Goal: Information Seeking & Learning: Learn about a topic

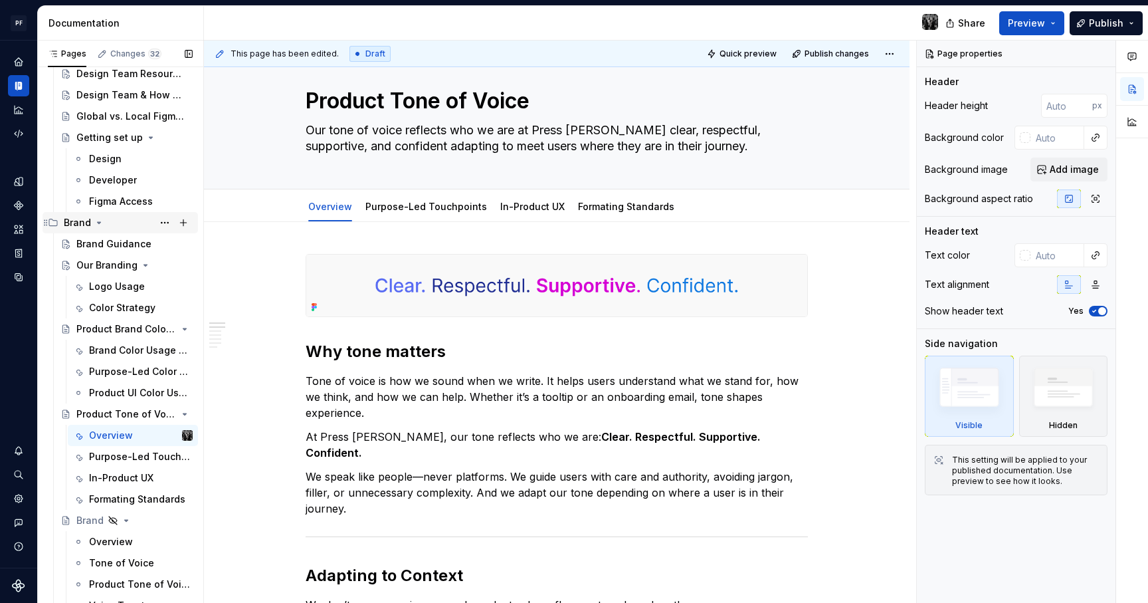
scroll to position [99, 0]
click at [134, 313] on div "Color Strategy" at bounding box center [141, 305] width 104 height 19
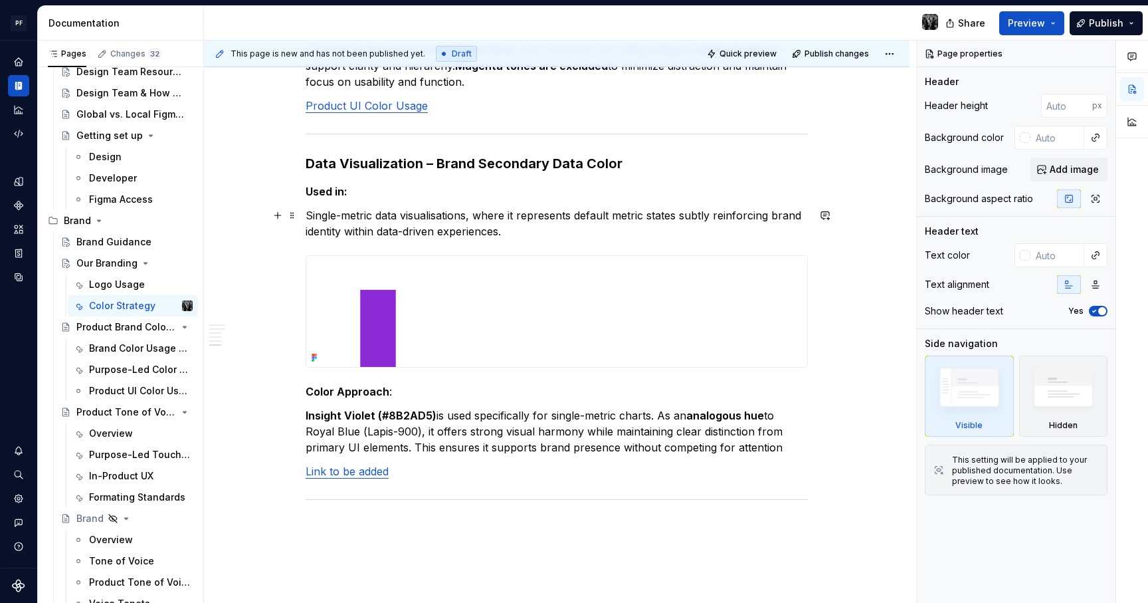
scroll to position [1596, 0]
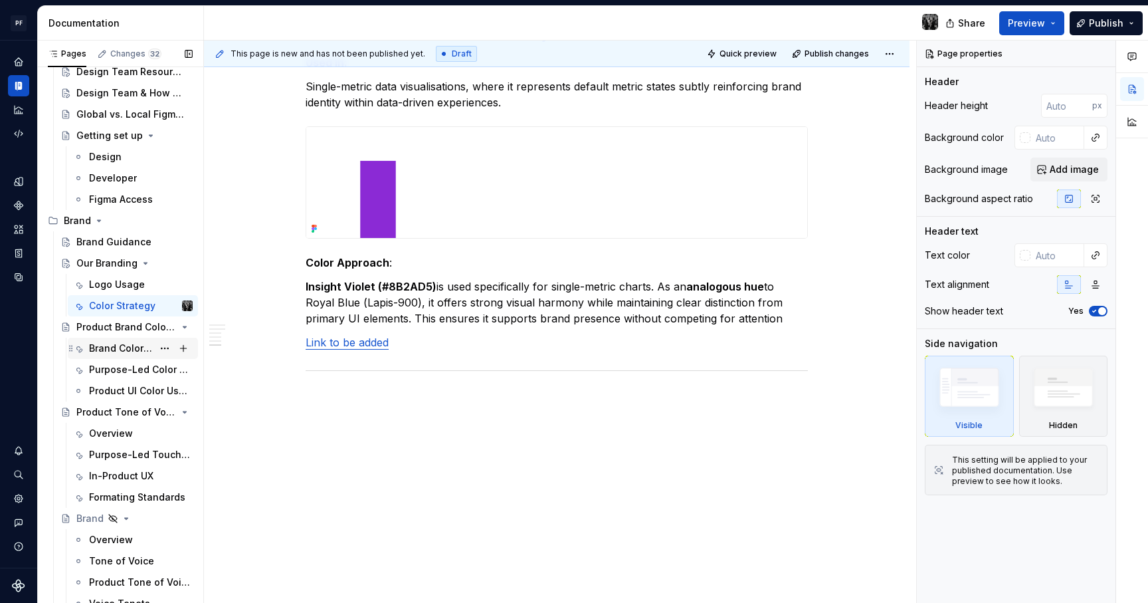
click at [125, 351] on div "Brand Color Usage Guidance" at bounding box center [121, 347] width 64 height 13
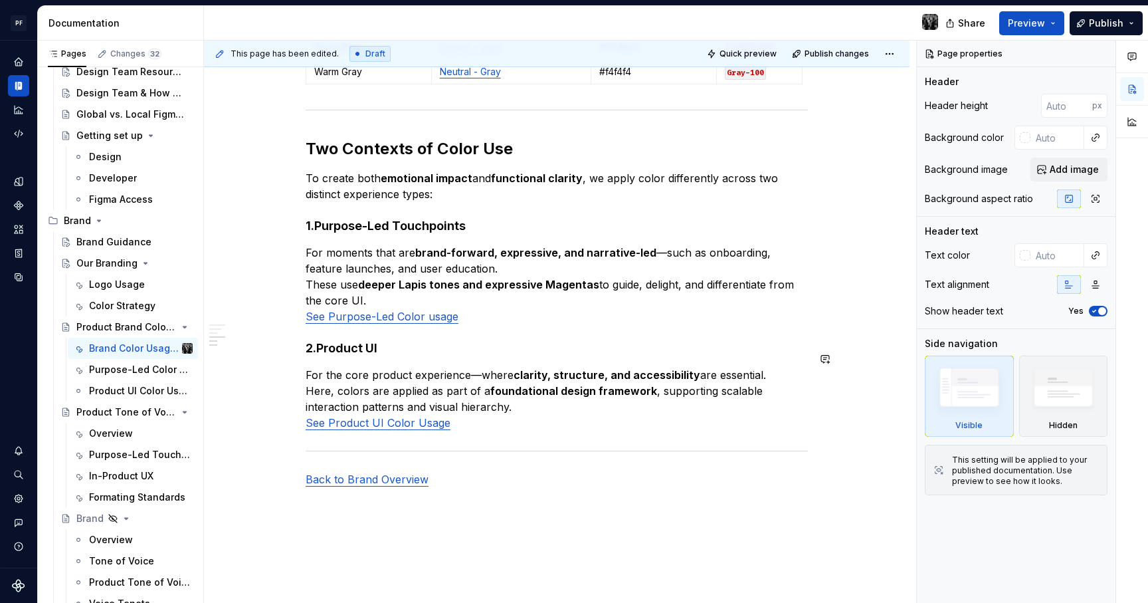
scroll to position [1034, 0]
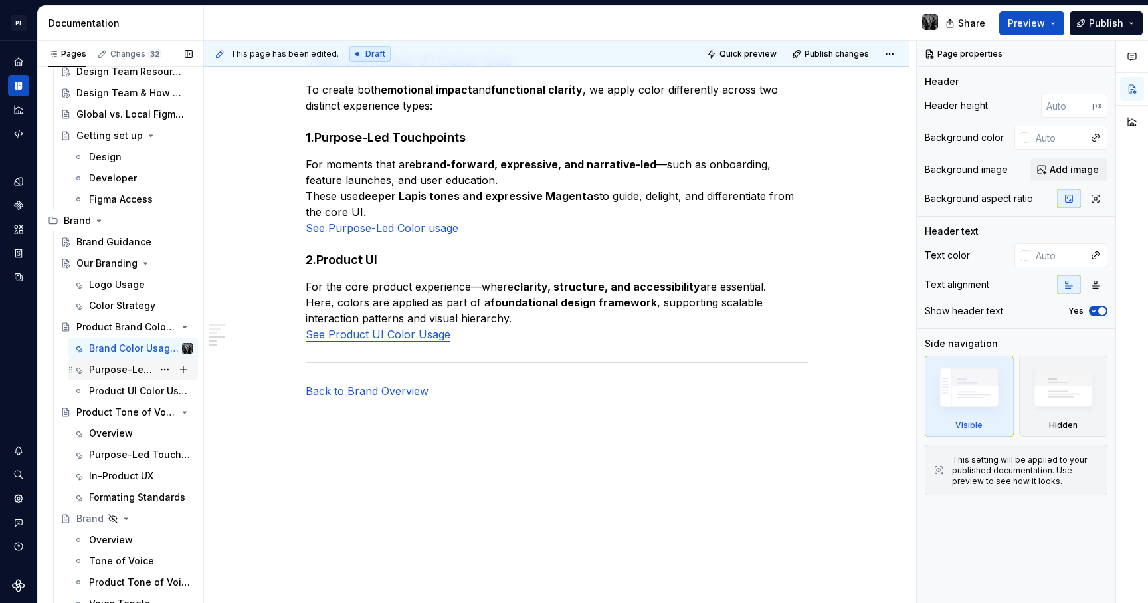
click at [140, 374] on div "Purpose-Led Color Usage" at bounding box center [121, 369] width 64 height 13
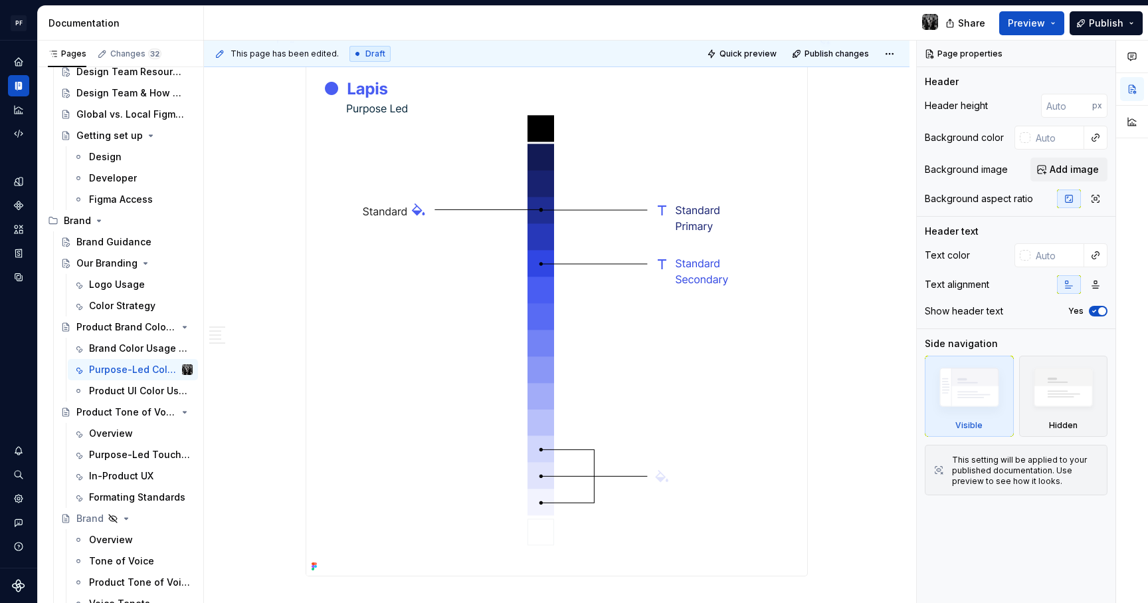
scroll to position [2529, 0]
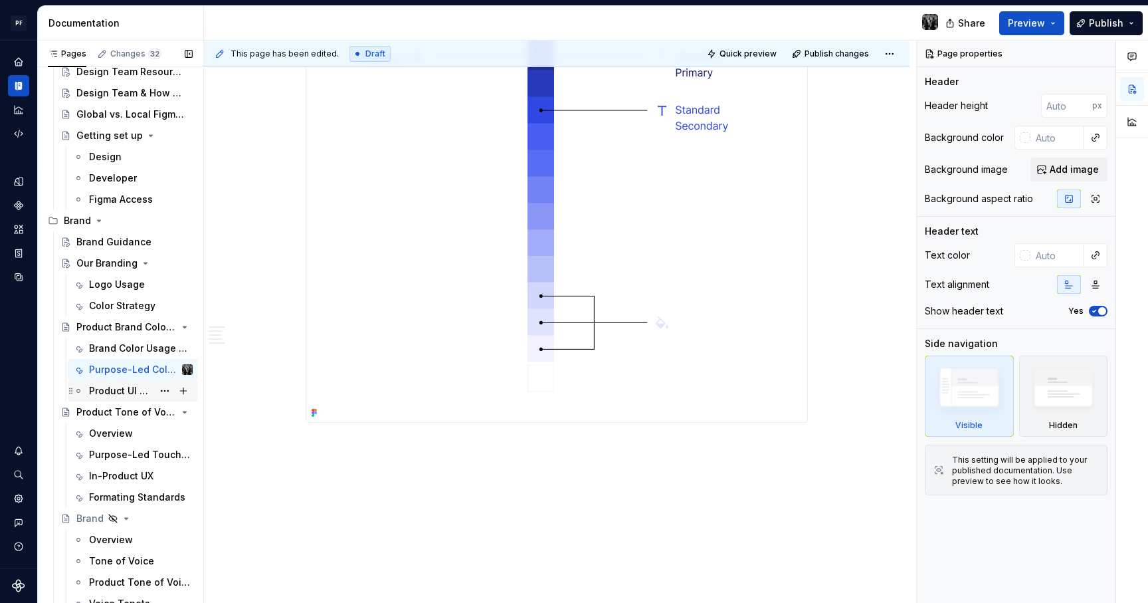
click at [154, 386] on div "Product UI Color Usage" at bounding box center [141, 390] width 104 height 19
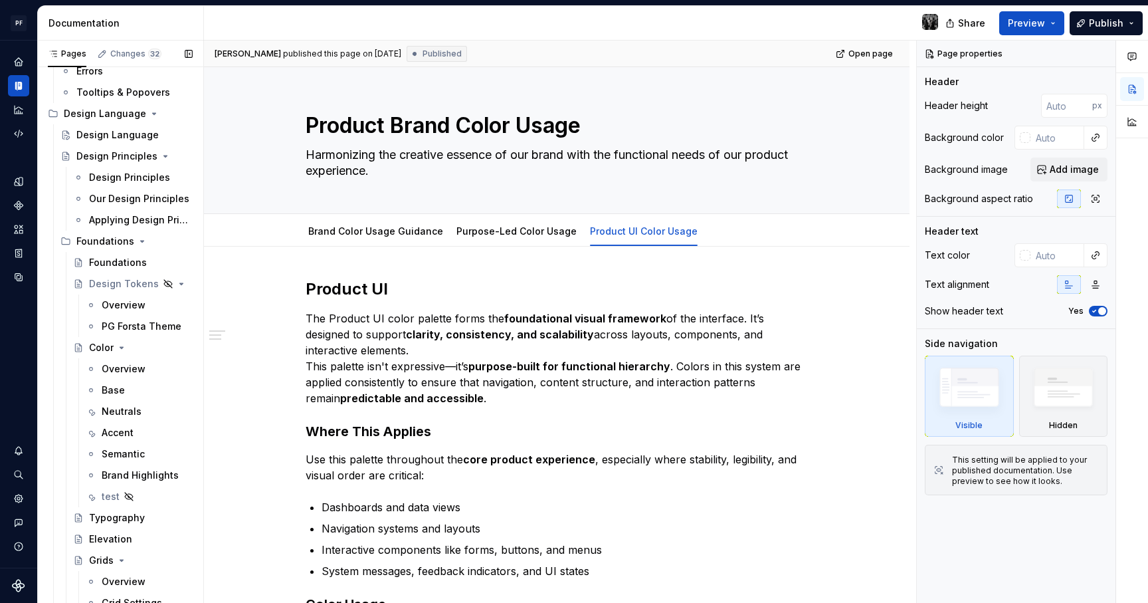
scroll to position [811, 0]
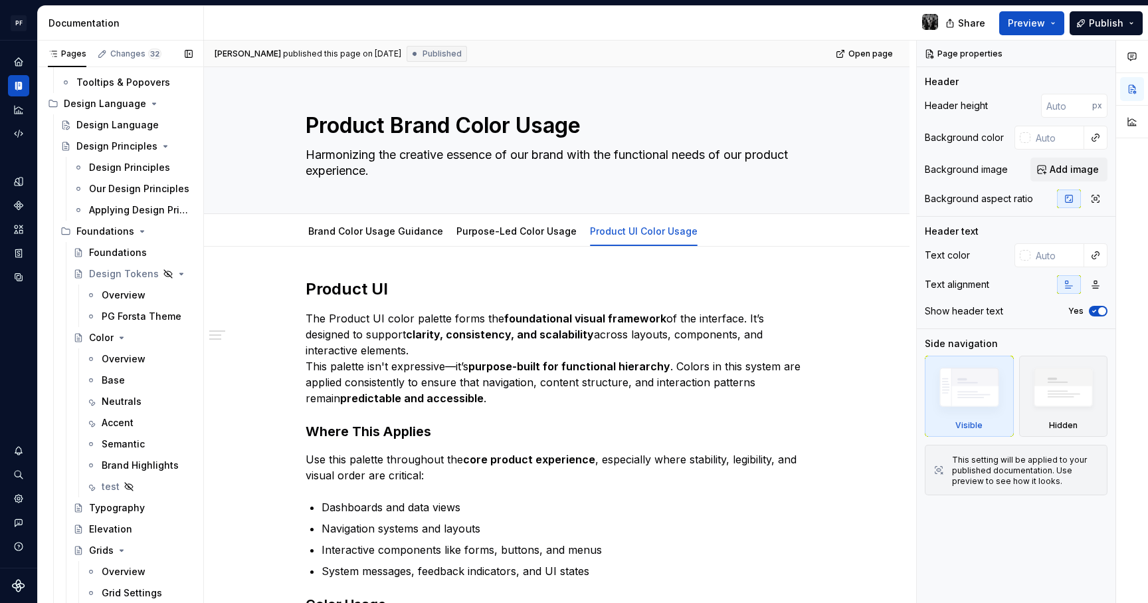
click at [138, 352] on div "Overview" at bounding box center [124, 358] width 44 height 13
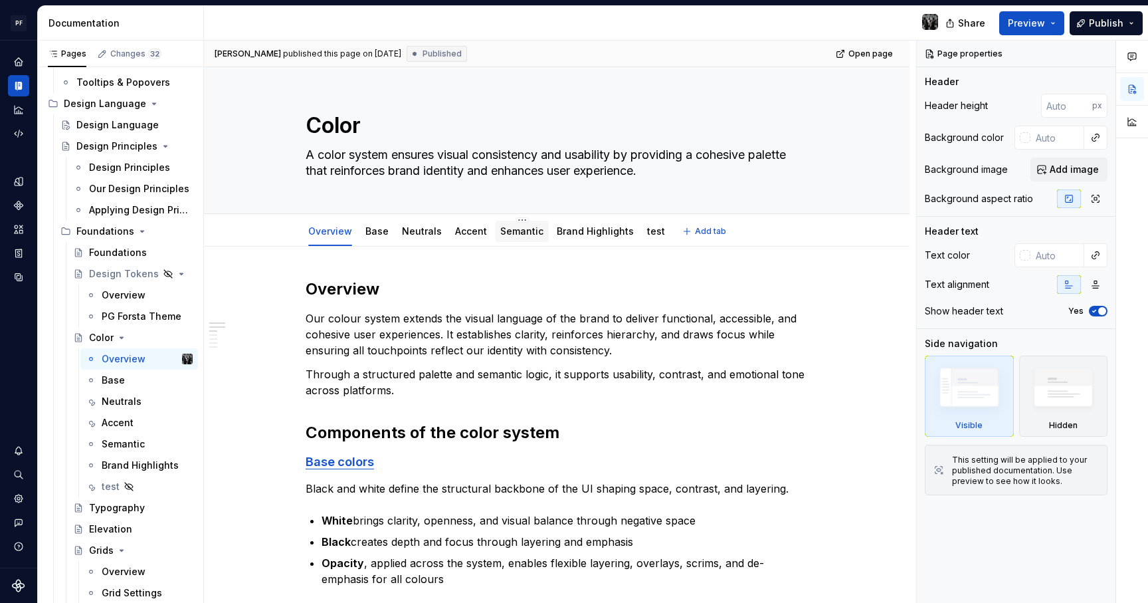
click at [506, 231] on link "Semantic" at bounding box center [521, 230] width 43 height 11
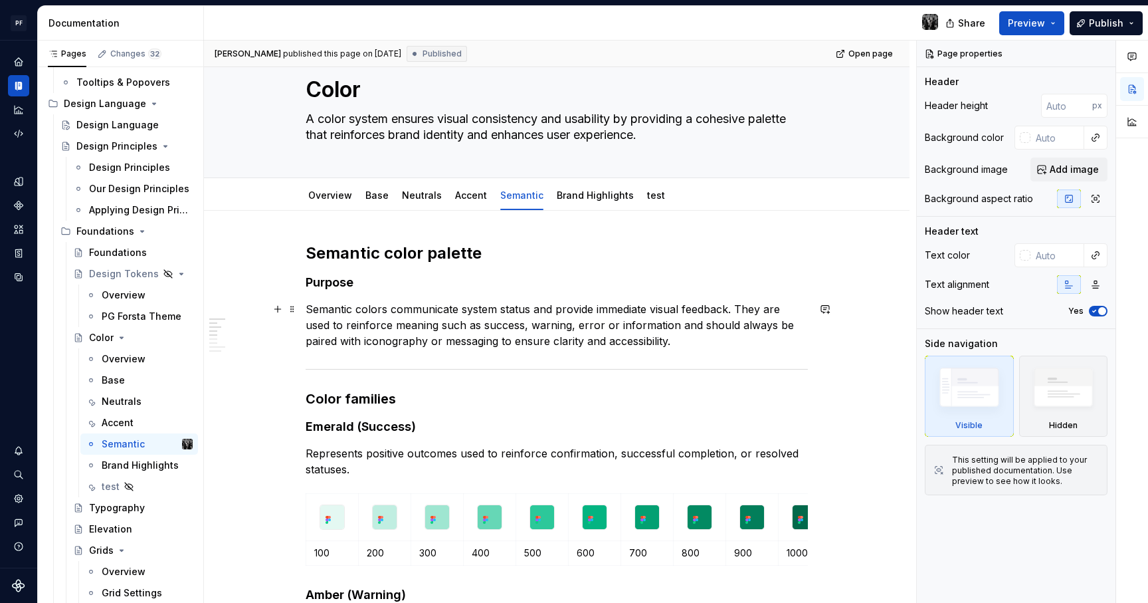
scroll to position [35, 0]
click at [426, 199] on link "Neutrals" at bounding box center [422, 195] width 40 height 11
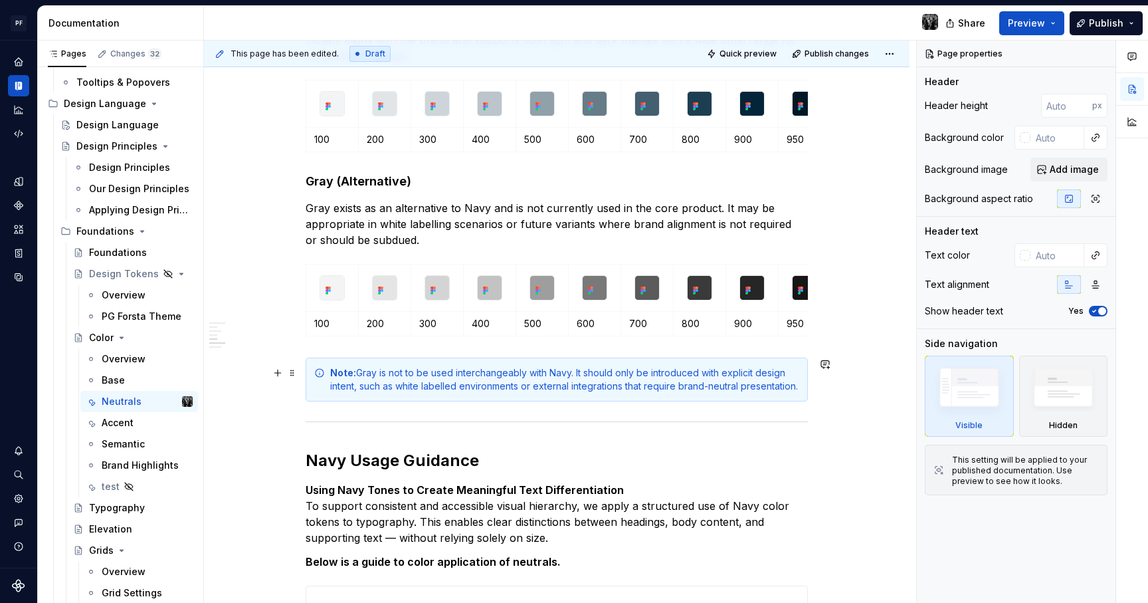
scroll to position [477, 0]
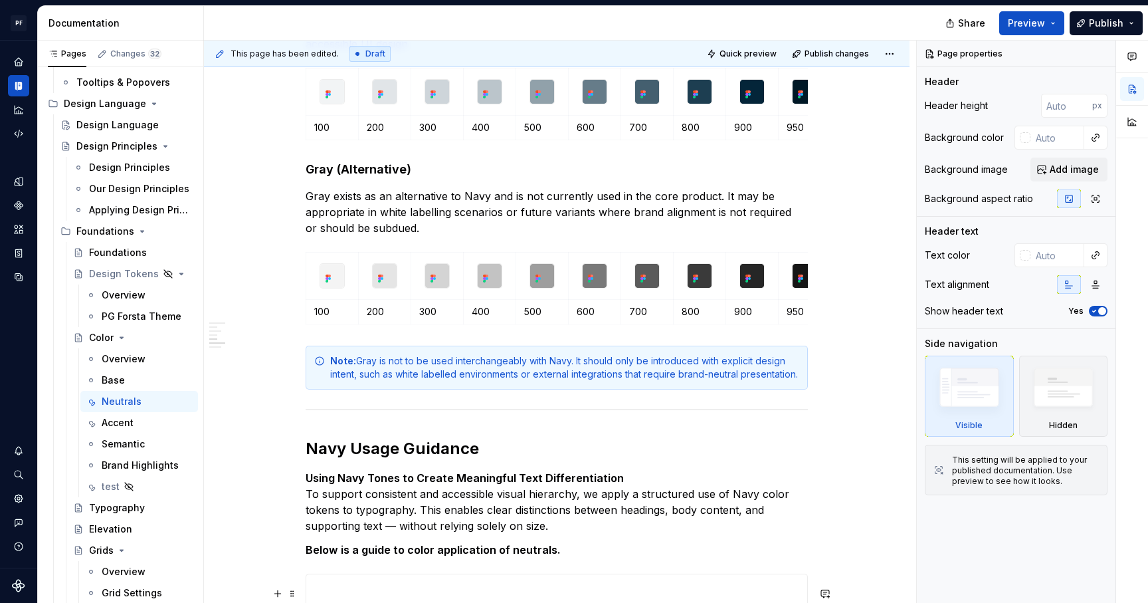
type textarea "*"
